Goal: Transaction & Acquisition: Purchase product/service

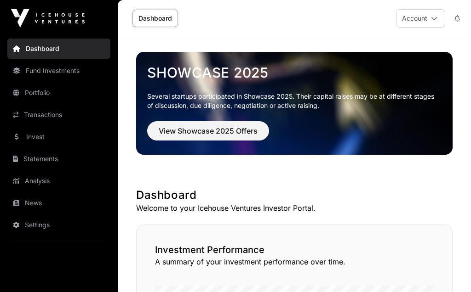
click at [71, 65] on link "Fund Investments" at bounding box center [58, 71] width 103 height 20
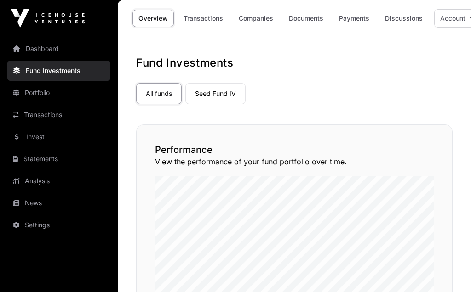
click at [63, 68] on link "Fund Investments" at bounding box center [58, 71] width 103 height 20
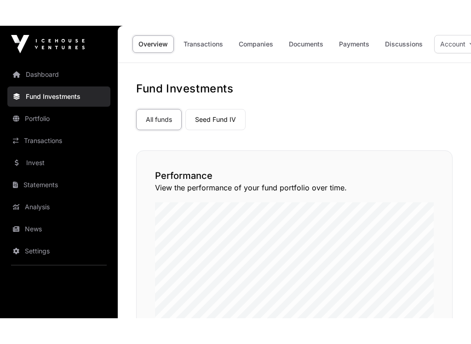
scroll to position [46, 0]
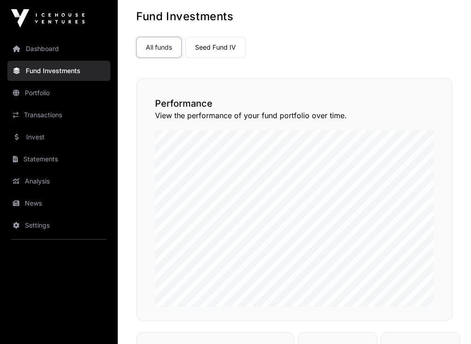
click at [29, 137] on link "Invest" at bounding box center [58, 137] width 103 height 20
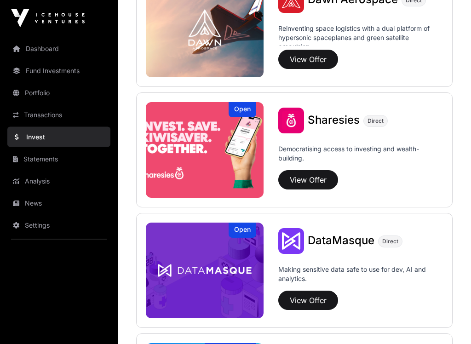
click at [309, 177] on button "View Offer" at bounding box center [308, 179] width 60 height 19
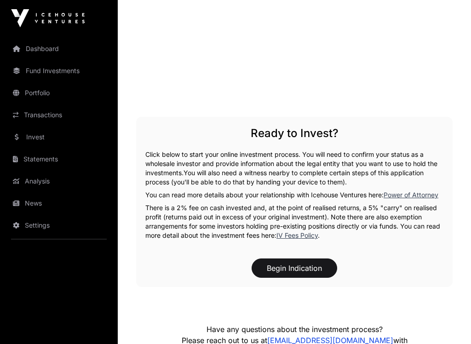
scroll to position [1311, 0]
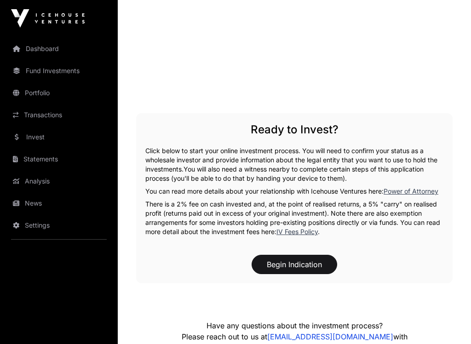
click at [302, 270] on button "Begin Indication" at bounding box center [293, 264] width 85 height 19
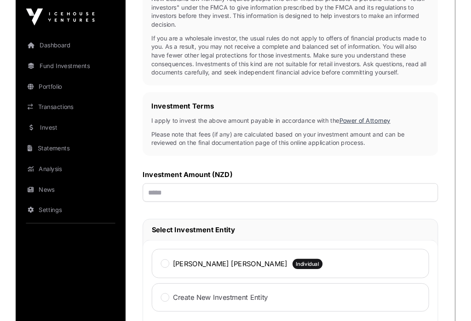
scroll to position [241, 0]
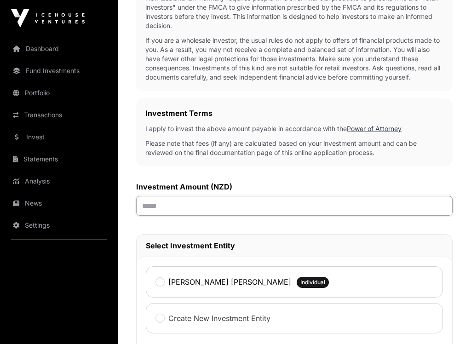
click at [357, 204] on input "text" at bounding box center [294, 206] width 316 height 20
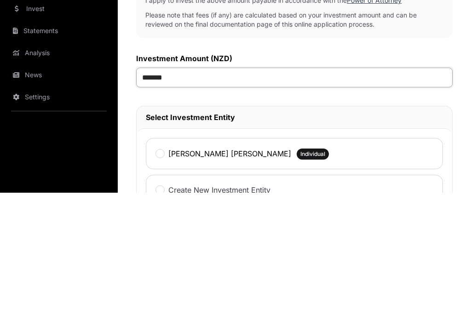
type input "********"
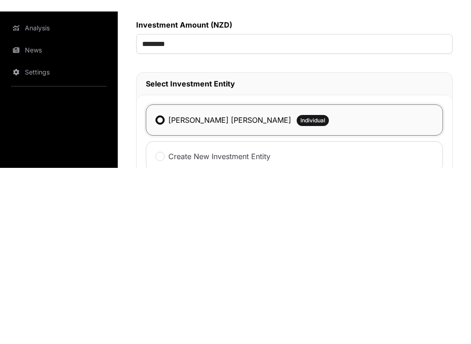
scroll to position [415, 0]
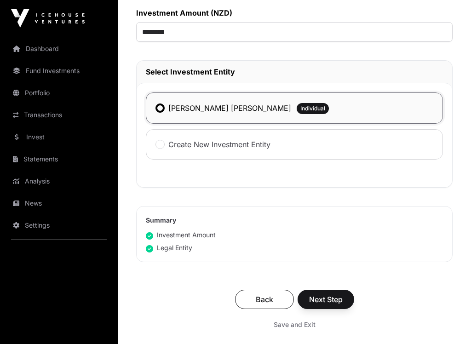
click at [335, 292] on span "Next Step" at bounding box center [326, 299] width 34 height 11
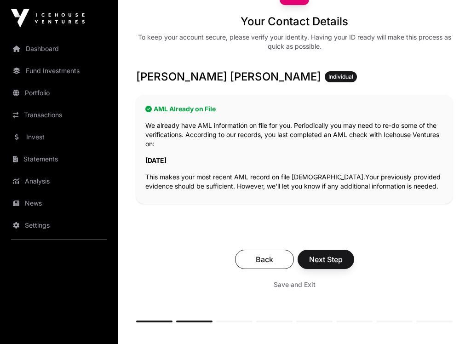
scroll to position [130, 0]
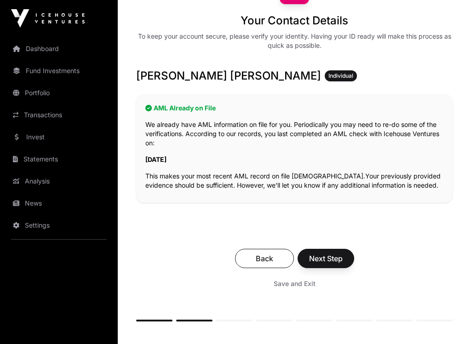
click at [338, 264] on button "Next Step" at bounding box center [325, 258] width 57 height 19
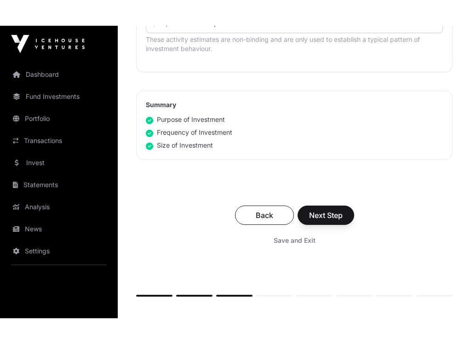
scroll to position [649, 0]
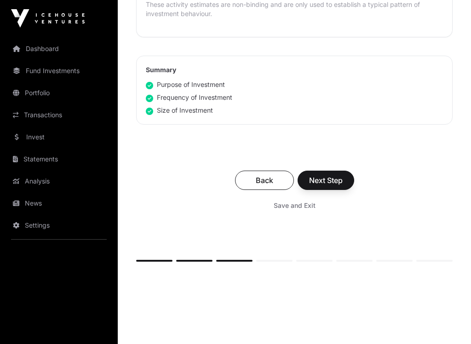
click at [339, 178] on span "Next Step" at bounding box center [326, 180] width 34 height 11
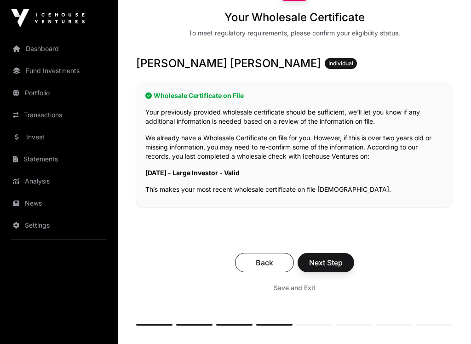
scroll to position [135, 0]
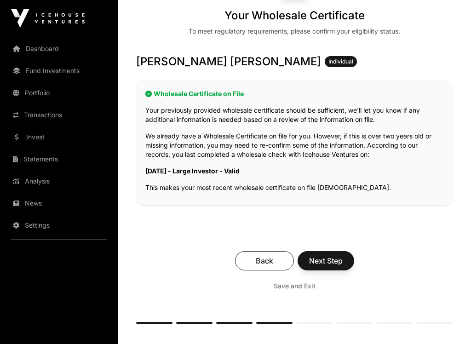
click at [340, 260] on span "Next Step" at bounding box center [326, 260] width 34 height 11
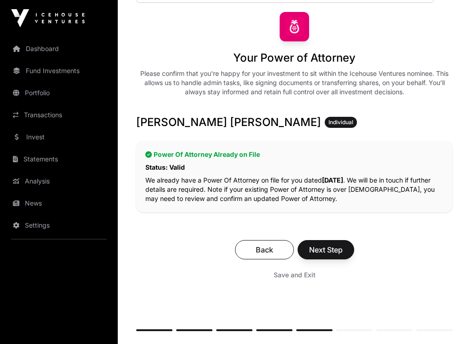
click at [340, 249] on span "Next Step" at bounding box center [326, 249] width 34 height 11
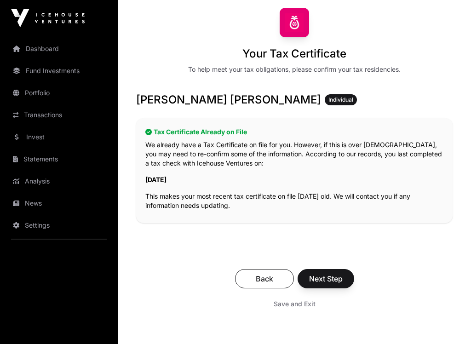
scroll to position [96, 0]
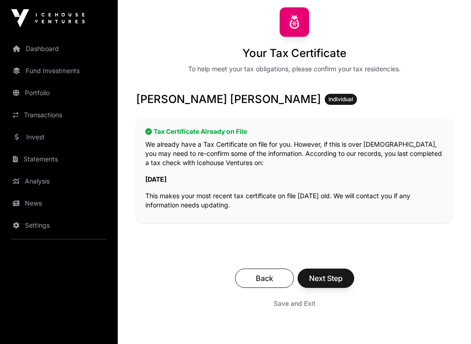
click at [342, 278] on span "Next Step" at bounding box center [326, 278] width 34 height 11
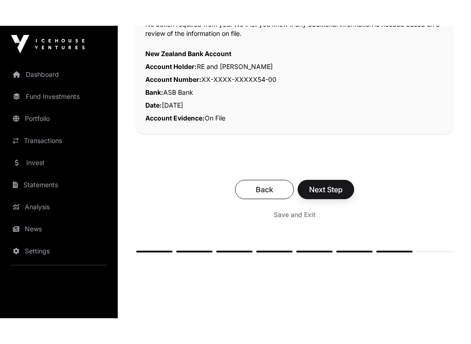
scroll to position [252, 0]
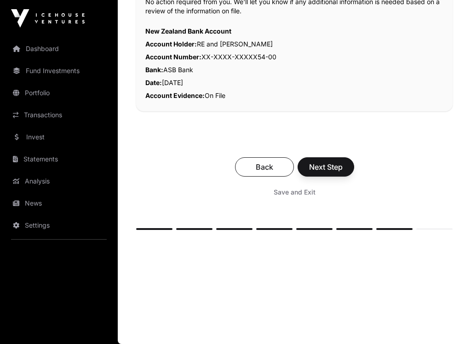
click at [340, 166] on span "Next Step" at bounding box center [326, 166] width 34 height 11
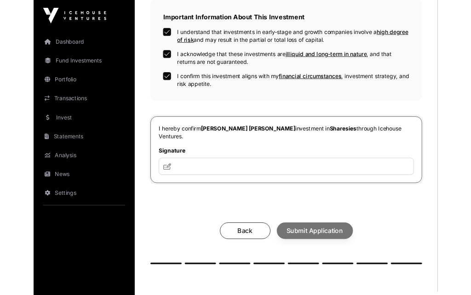
scroll to position [343, 0]
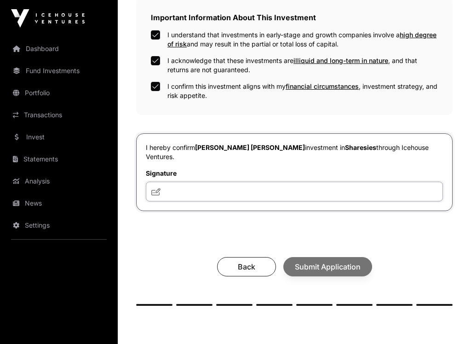
click at [150, 182] on input "text" at bounding box center [294, 192] width 297 height 20
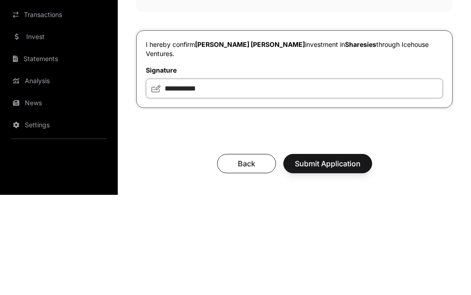
scroll to position [346, 0]
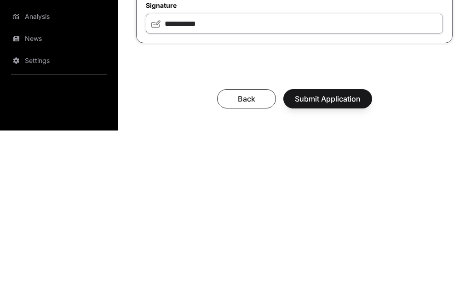
type input "**********"
click at [349, 258] on span "Submit Application" at bounding box center [328, 263] width 66 height 11
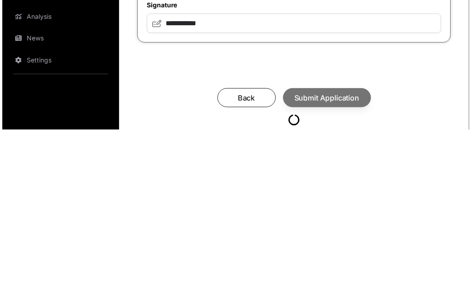
scroll to position [460, 0]
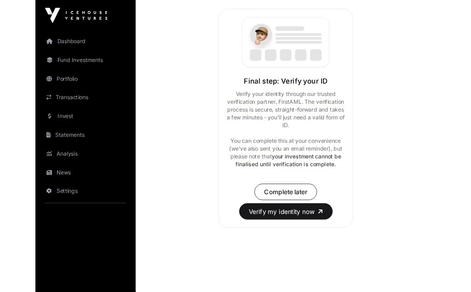
scroll to position [202, 0]
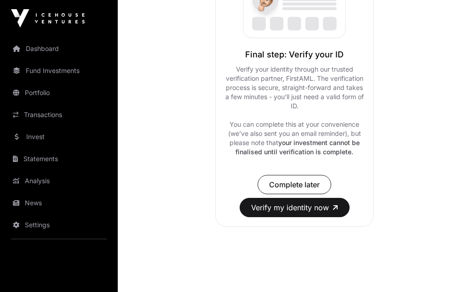
click at [299, 208] on button "Verify my identity now" at bounding box center [294, 207] width 110 height 19
click at [29, 201] on link "News" at bounding box center [58, 203] width 103 height 20
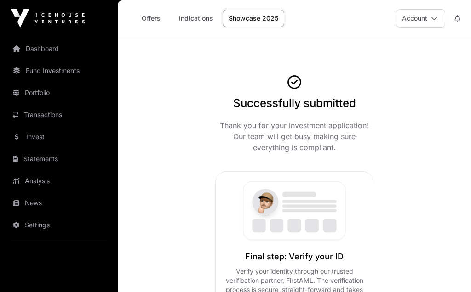
scroll to position [202, 0]
